Goal: Find specific page/section: Find specific page/section

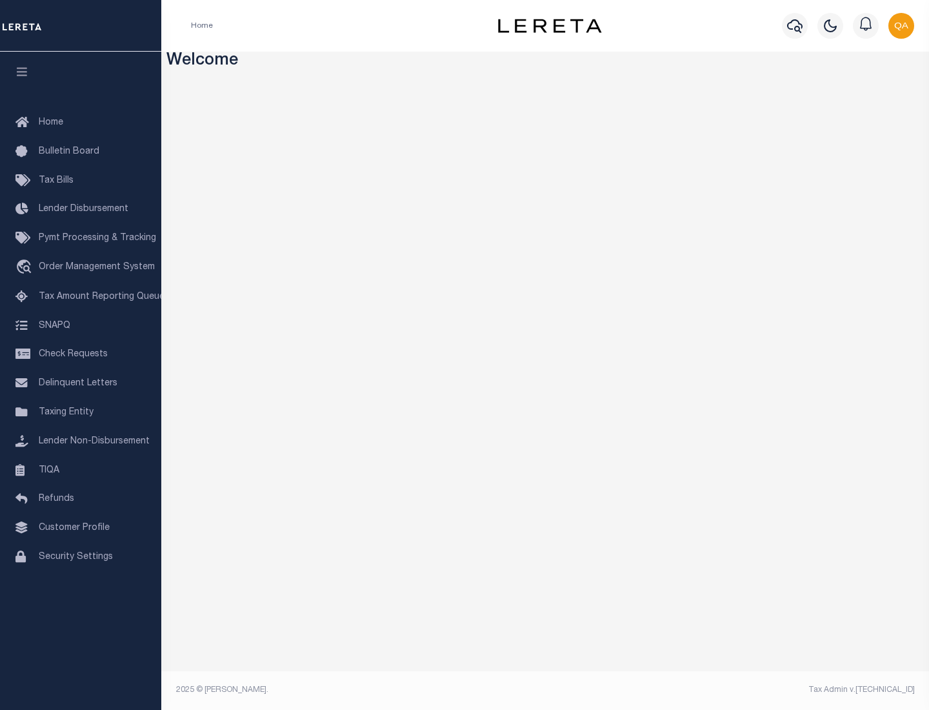
click at [81, 354] on span "Check Requests" at bounding box center [73, 354] width 69 height 9
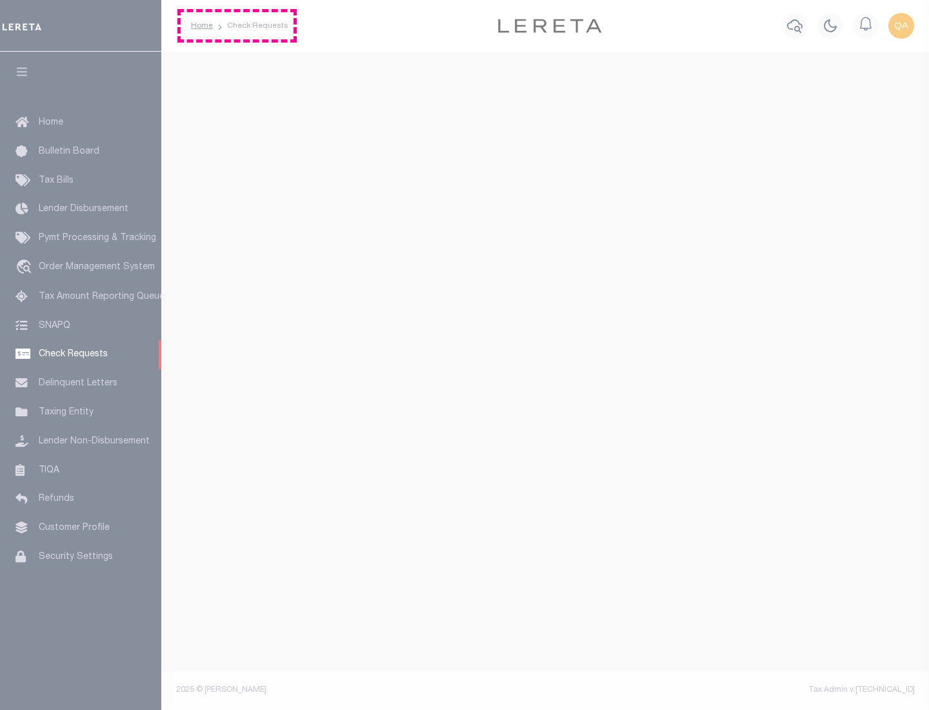
select select "50"
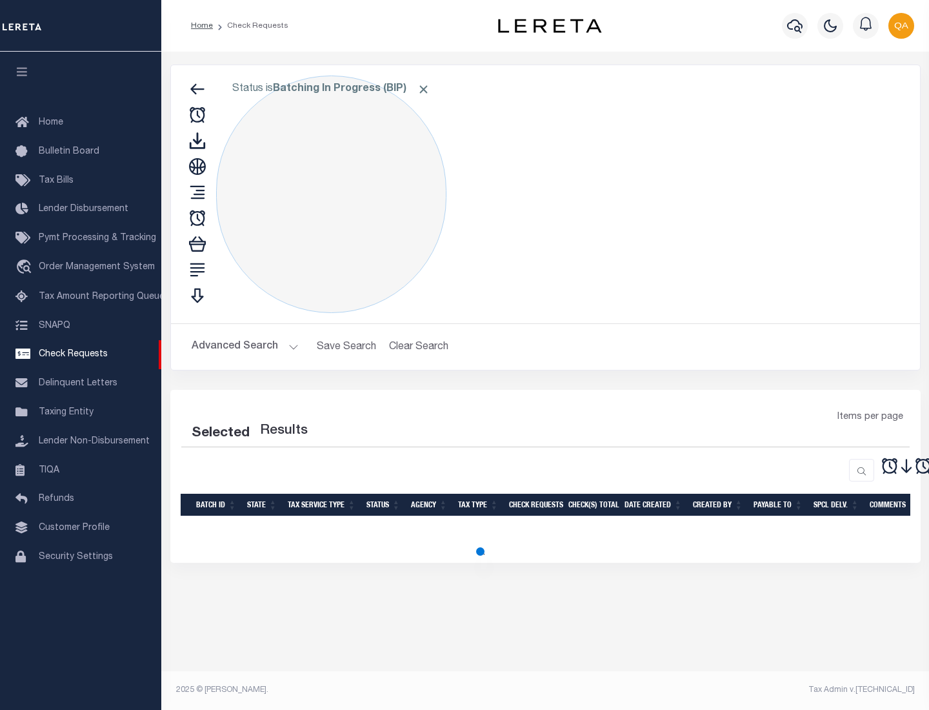
select select "50"
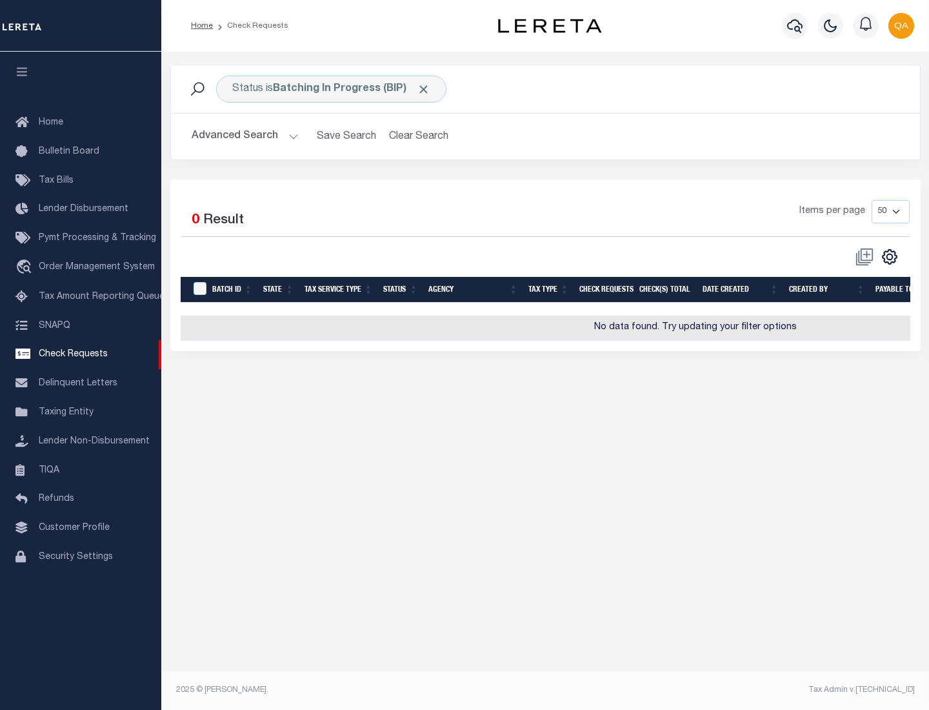
click at [424, 89] on span "Click to Remove" at bounding box center [424, 90] width 14 height 14
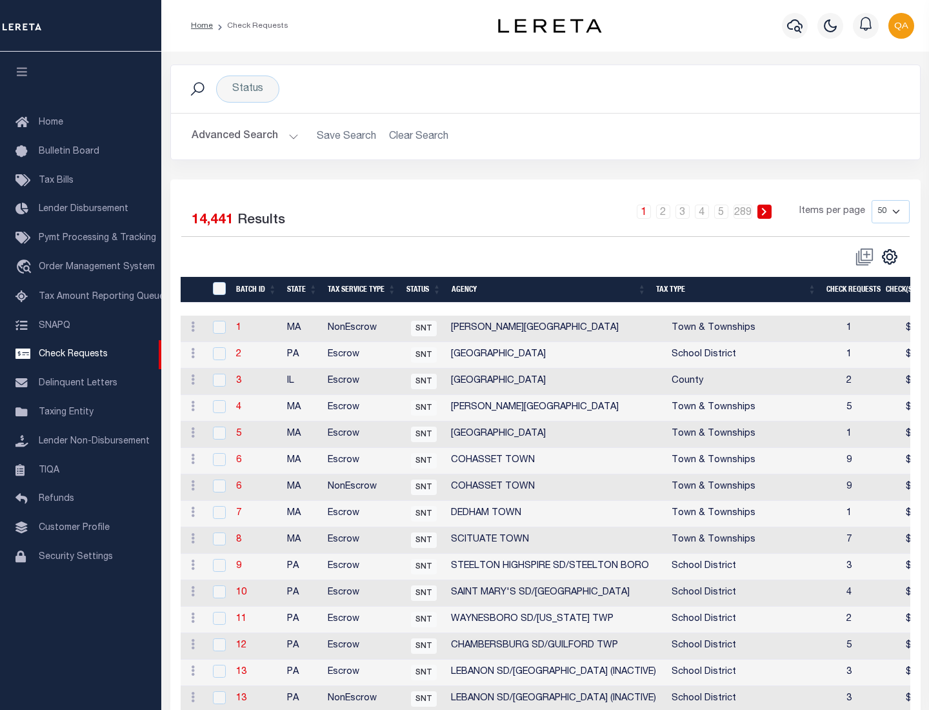
scroll to position [622, 0]
